Goal: Find specific page/section

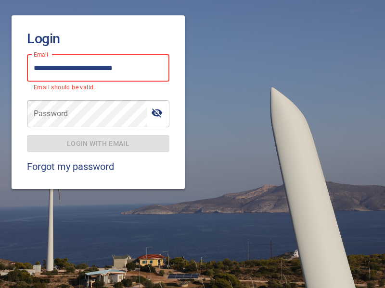
type input "**********"
click at [98, 138] on span "Login with email" at bounding box center [98, 144] width 127 height 12
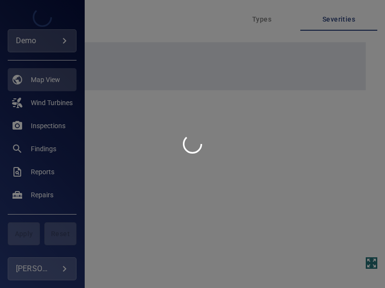
type input "****"
